Goal: Transaction & Acquisition: Purchase product/service

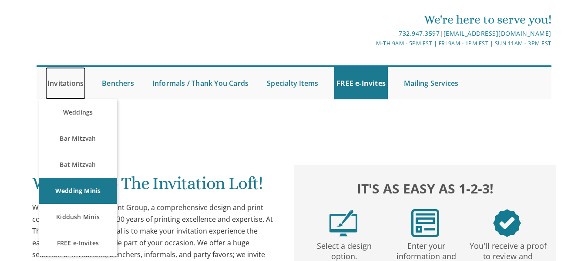
click at [76, 85] on link "Invitations" at bounding box center [65, 83] width 40 height 32
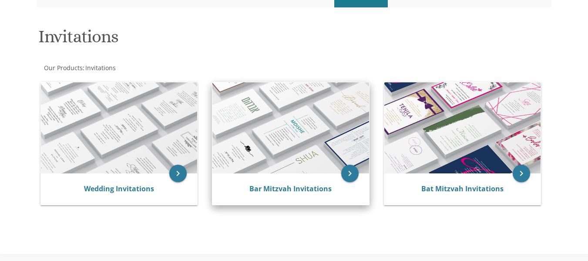
scroll to position [114, 0]
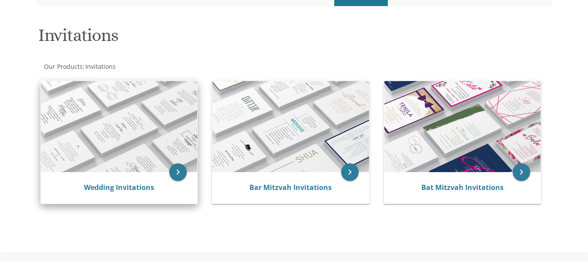
click at [83, 142] on img at bounding box center [119, 126] width 156 height 91
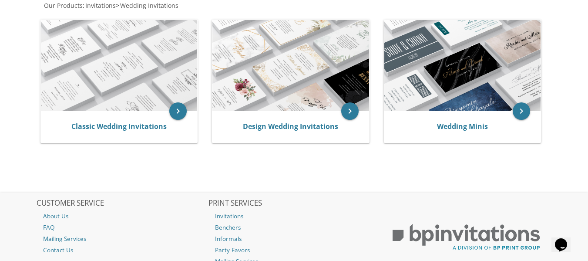
scroll to position [175, 0]
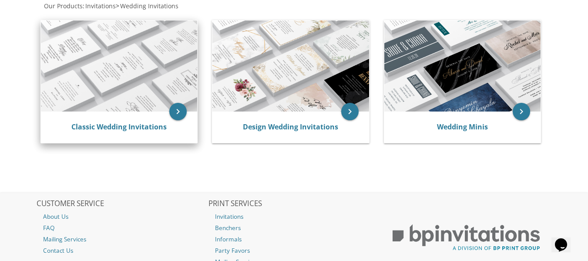
click at [81, 111] on img at bounding box center [119, 65] width 156 height 91
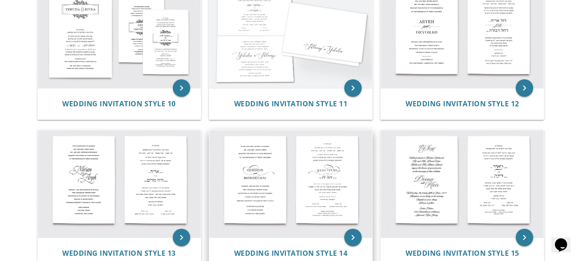
scroll to position [666, 0]
click at [265, 172] on img at bounding box center [290, 183] width 163 height 107
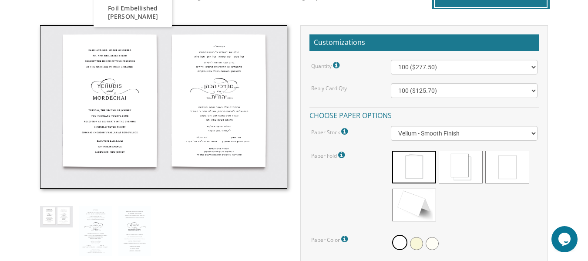
scroll to position [225, 0]
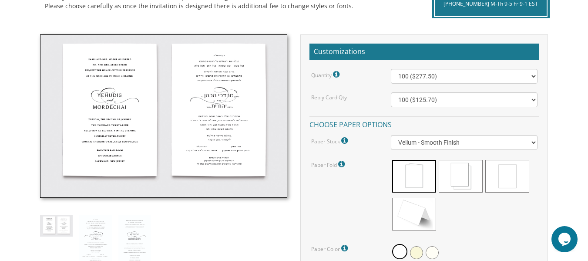
click at [126, 149] on img at bounding box center [164, 115] width 248 height 163
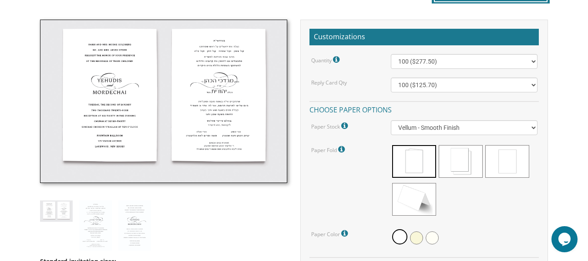
scroll to position [240, 0]
